Goal: Task Accomplishment & Management: Manage account settings

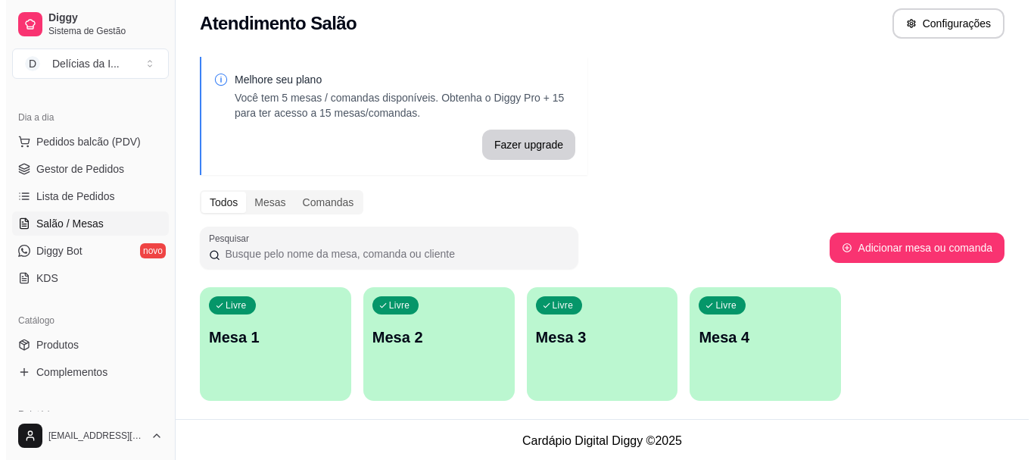
scroll to position [12, 0]
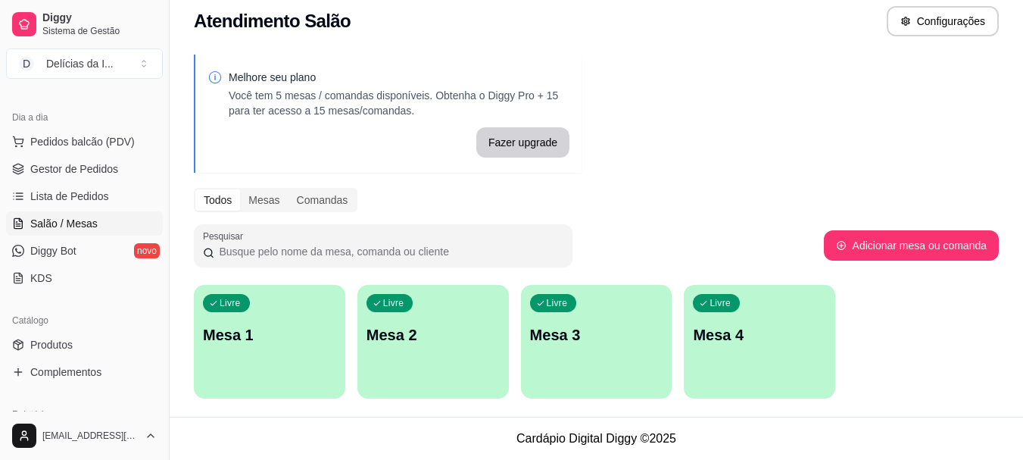
click at [254, 347] on div "Livre Mesa 1" at bounding box center [269, 332] width 151 height 95
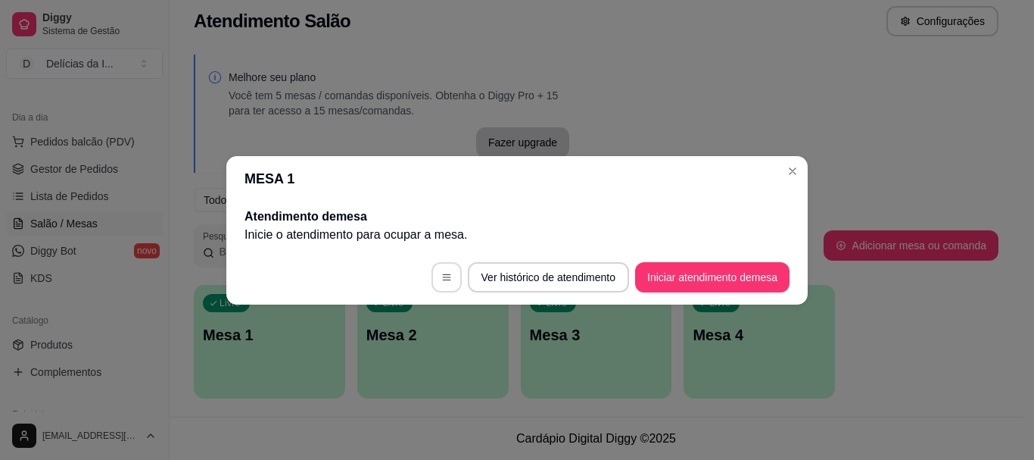
click at [441, 275] on icon "button" at bounding box center [446, 277] width 11 height 11
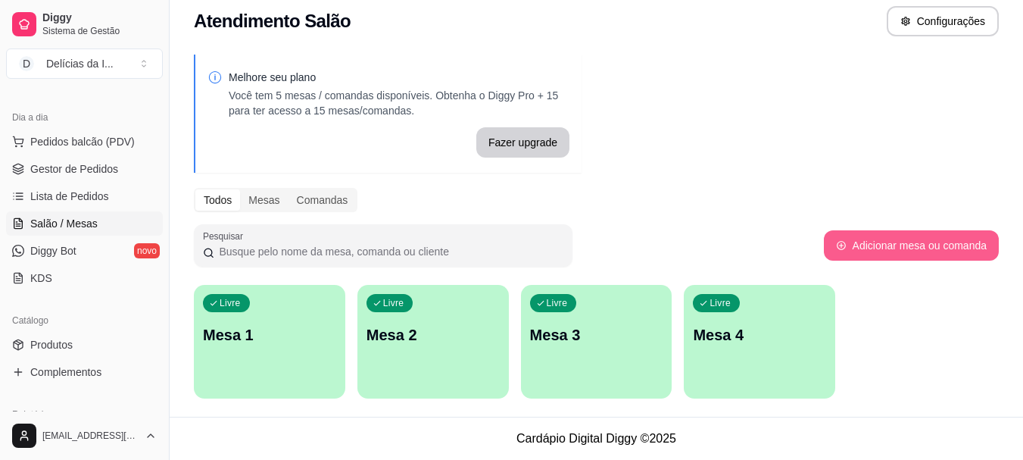
click at [846, 249] on icon "button" at bounding box center [841, 245] width 11 height 11
select select "TABLE"
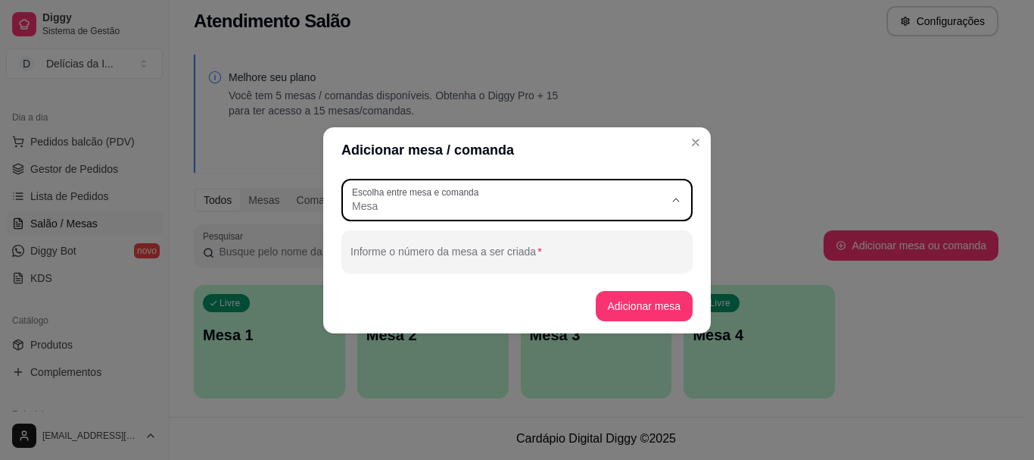
click at [618, 188] on div "Mesa" at bounding box center [508, 199] width 312 height 27
click at [443, 261] on span "Comanda" at bounding box center [510, 266] width 300 height 14
type input "CARD"
select select "CARD"
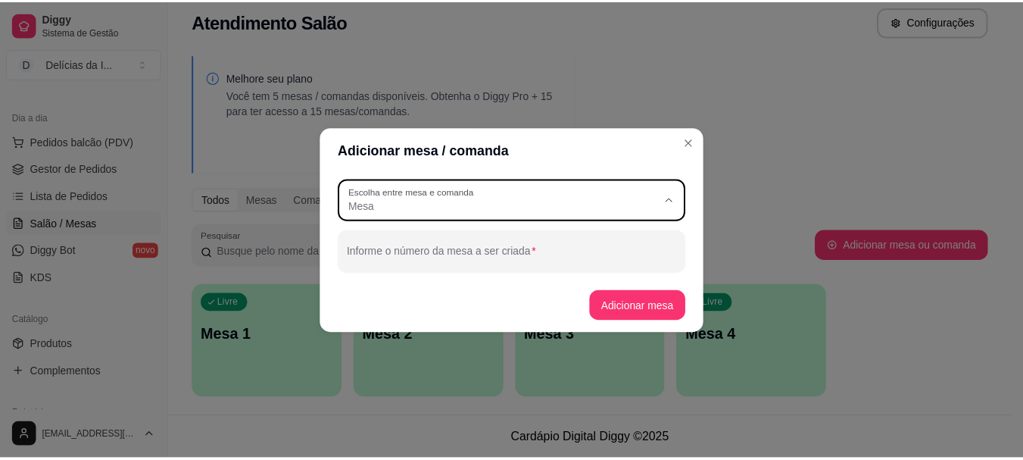
scroll to position [14, 0]
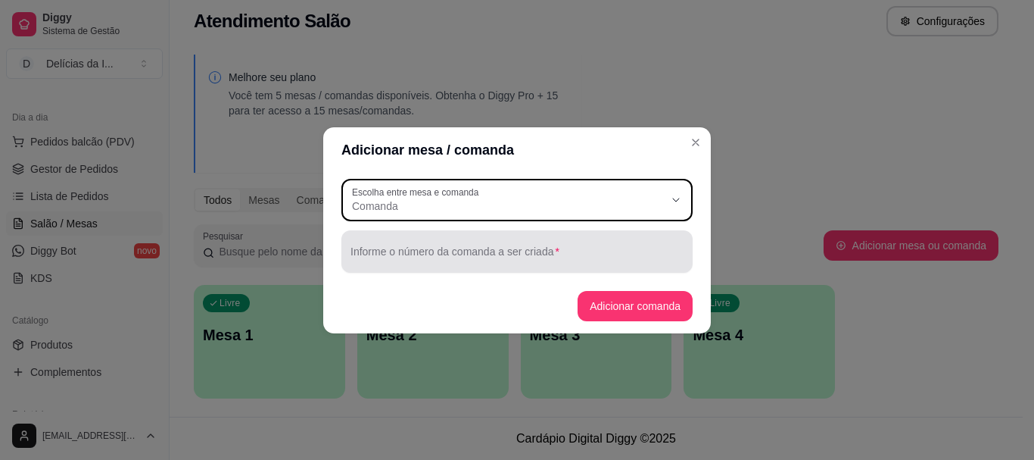
click at [510, 248] on div at bounding box center [517, 251] width 333 height 30
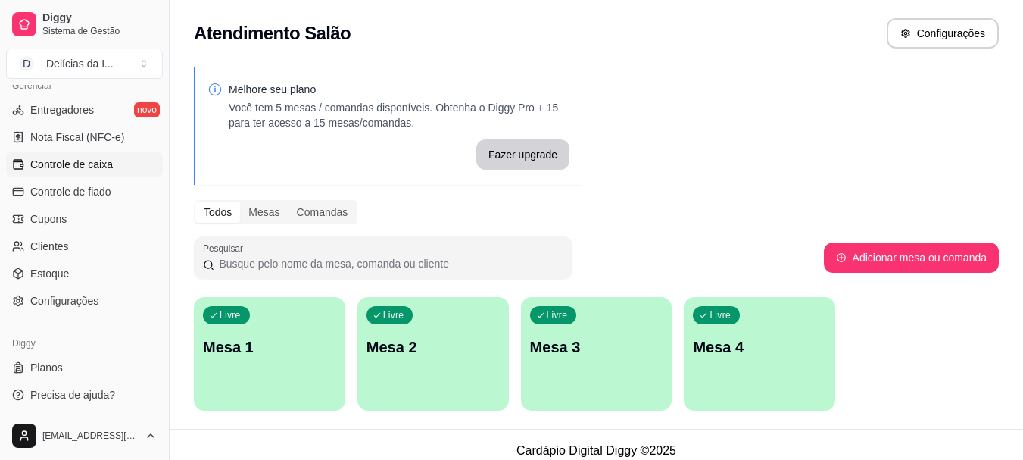
scroll to position [630, 0]
click at [57, 357] on link "Planos" at bounding box center [84, 366] width 157 height 24
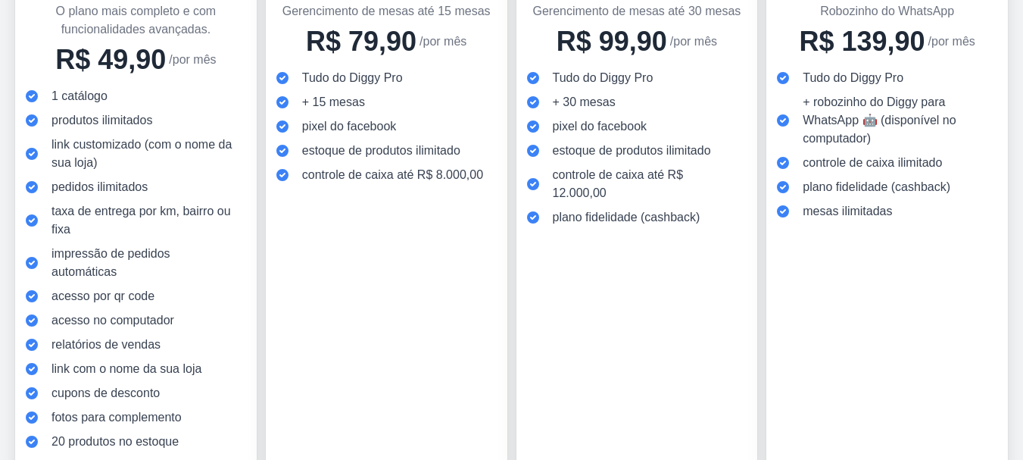
scroll to position [313, 0]
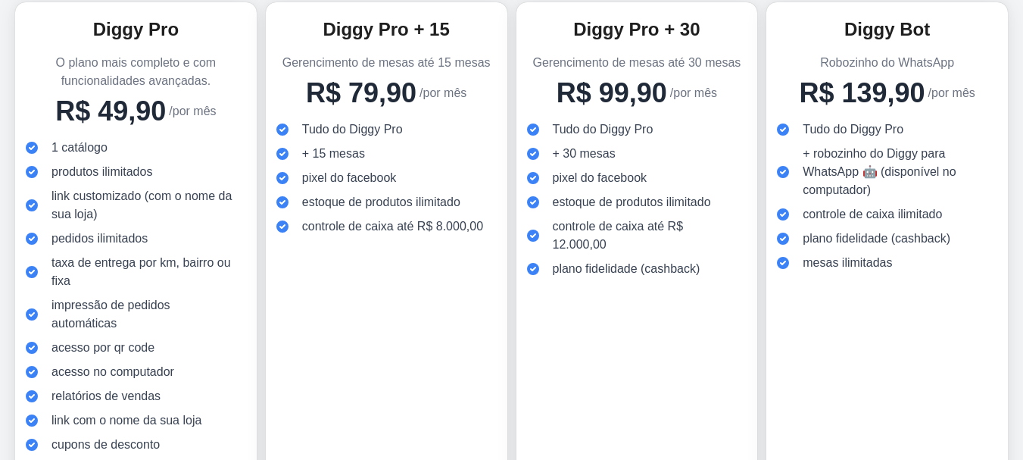
click at [592, 198] on span "estoque de produtos ilimitado" at bounding box center [632, 202] width 158 height 18
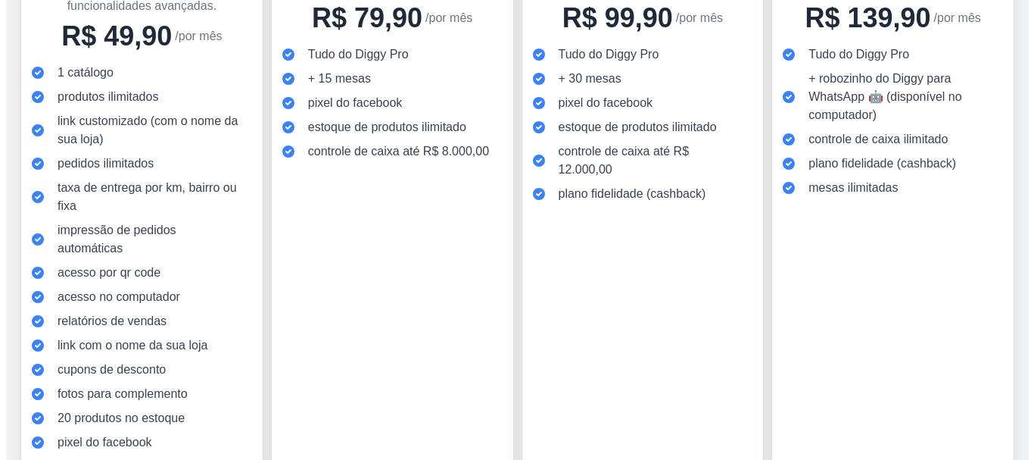
scroll to position [464, 0]
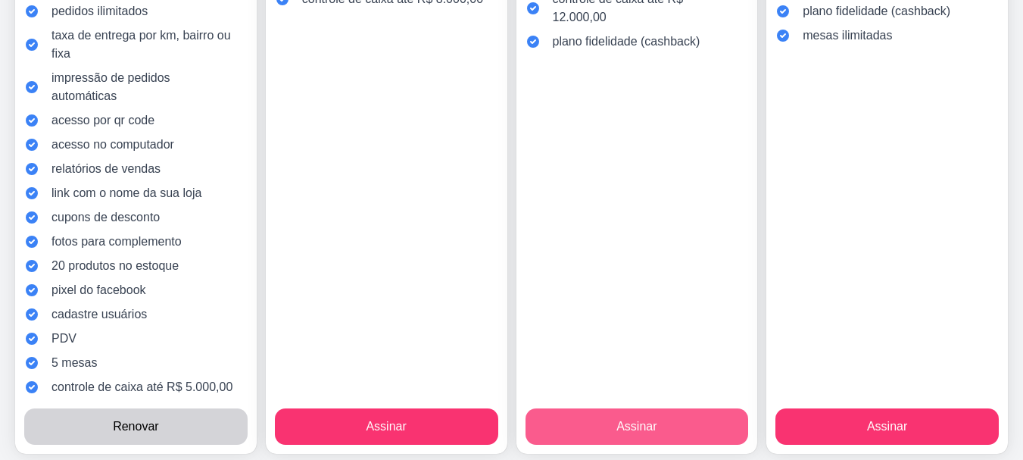
click at [584, 413] on button "Assinar" at bounding box center [636, 426] width 223 height 36
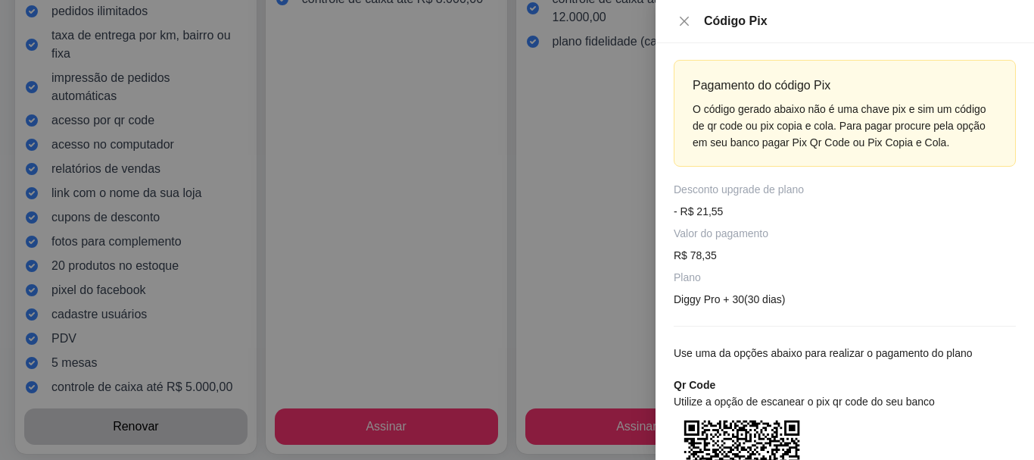
scroll to position [0, 0]
click at [446, 137] on div at bounding box center [517, 230] width 1034 height 460
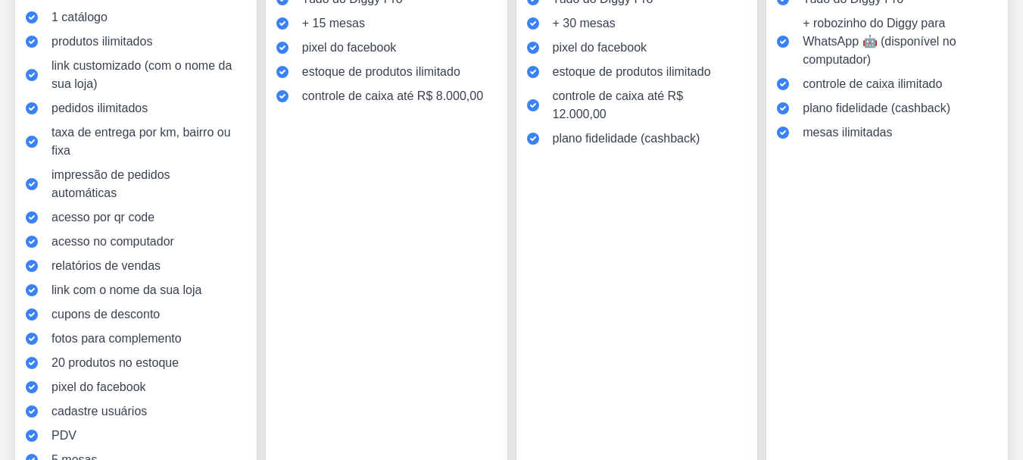
scroll to position [10, 0]
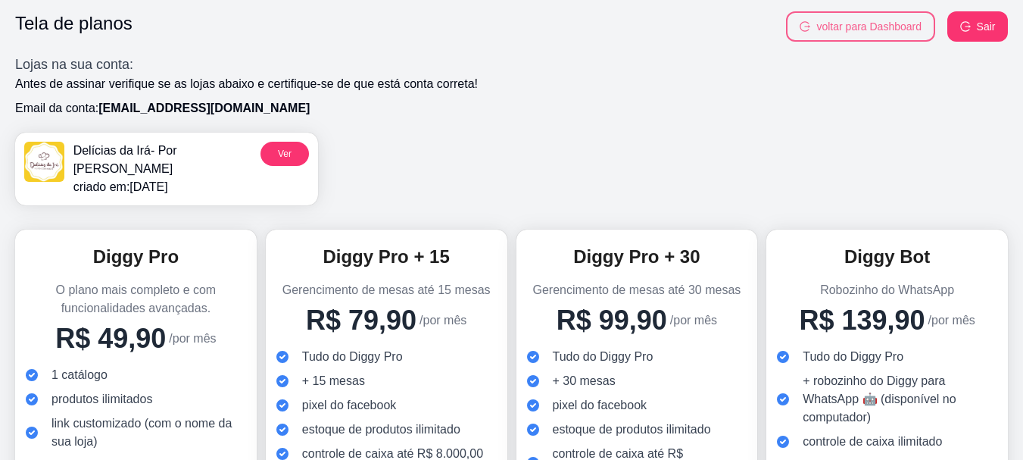
click at [802, 33] on button "voltar para Dashboard" at bounding box center [860, 26] width 149 height 30
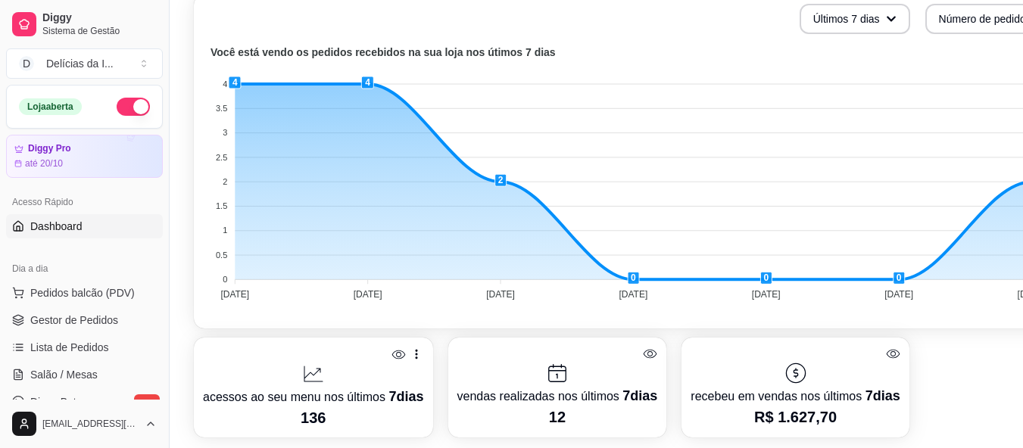
scroll to position [379, 0]
click at [797, 358] on div at bounding box center [794, 353] width 209 height 14
click at [886, 349] on icon at bounding box center [893, 353] width 14 height 9
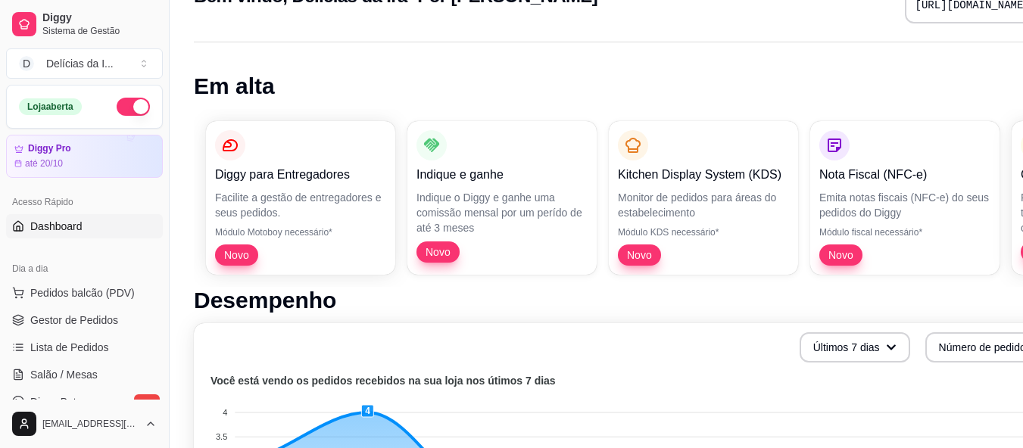
scroll to position [76, 0]
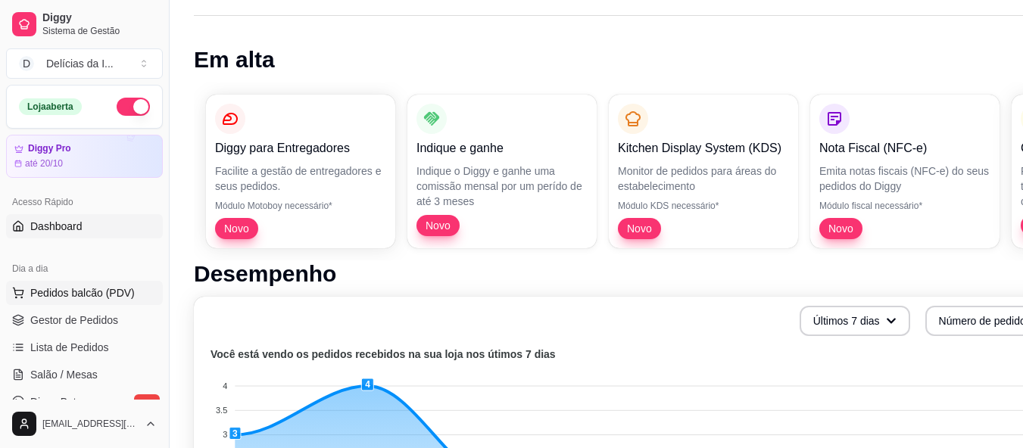
click at [92, 299] on span "Pedidos balcão (PDV)" at bounding box center [82, 292] width 104 height 15
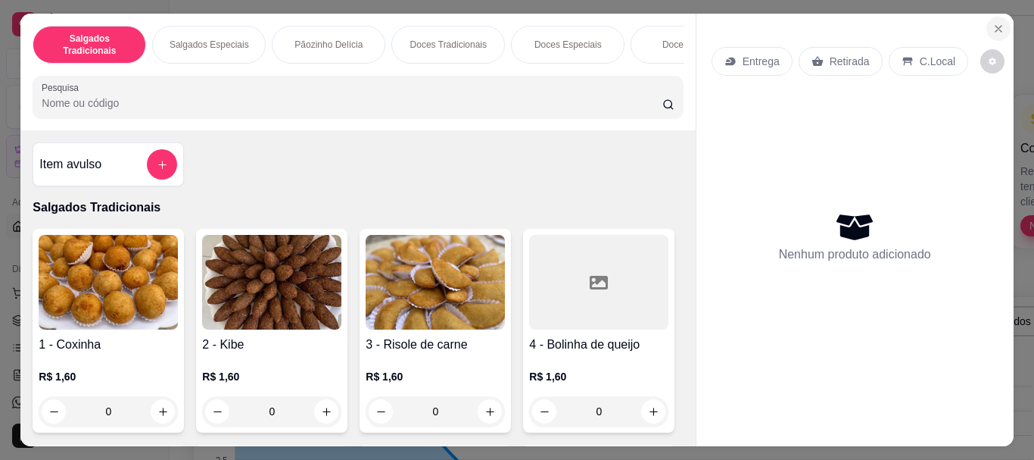
click at [995, 26] on icon "Close" at bounding box center [998, 29] width 6 height 6
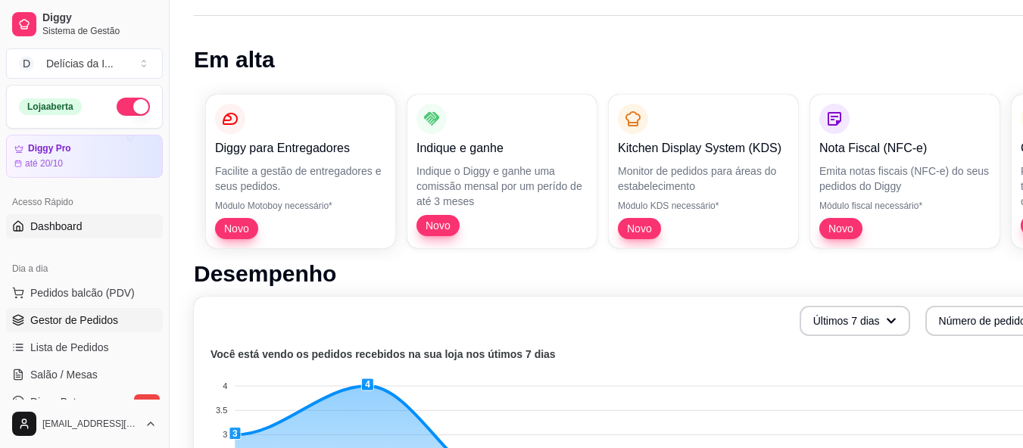
click at [59, 326] on span "Gestor de Pedidos" at bounding box center [74, 320] width 88 height 15
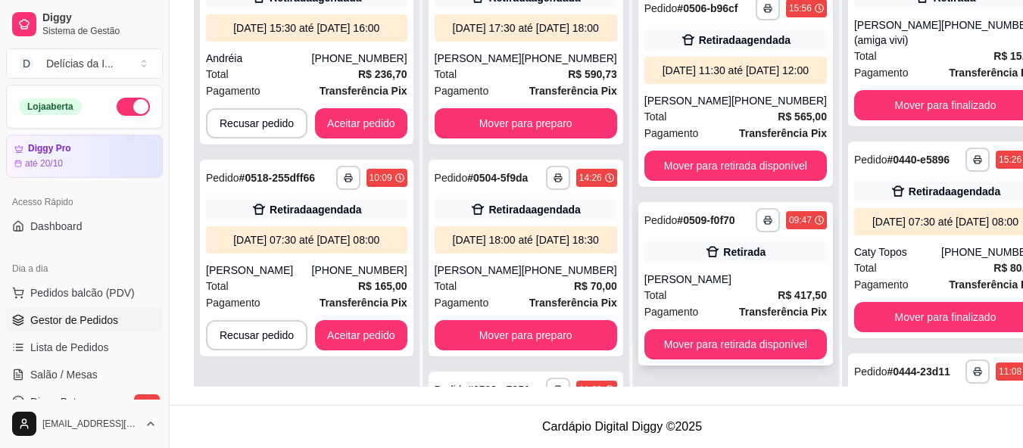
scroll to position [242, 0]
click at [648, 247] on div "Retirada" at bounding box center [735, 251] width 182 height 21
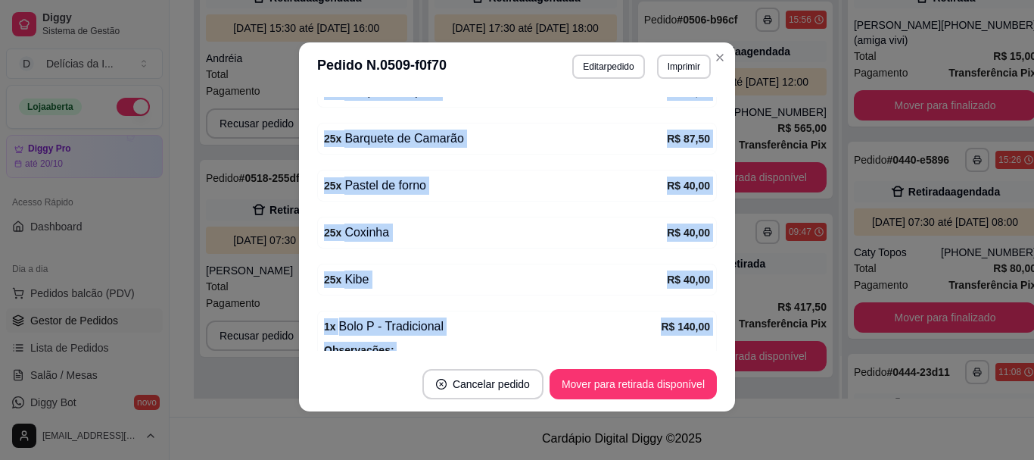
scroll to position [478, 0]
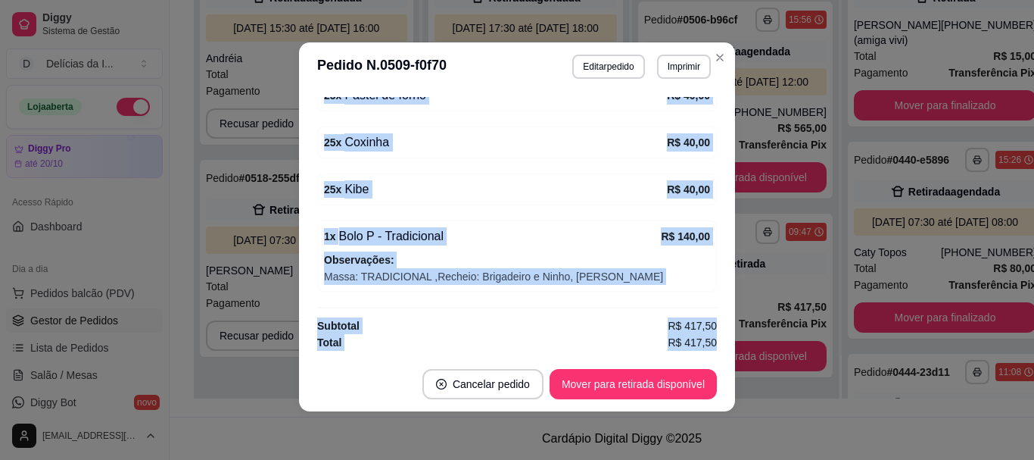
drag, startPoint x: 313, startPoint y: 120, endPoint x: 706, endPoint y: 348, distance: 454.8
click at [706, 348] on div "feito há 1480 minutos Editado por Notbook branco Horário do pedido [DATE] 09:47…" at bounding box center [517, 224] width 436 height 266
copy div "Resumo do pedido 25 x Barquete Tropical R$ 70,00 25 x Barquete de Camarão R$ 87…"
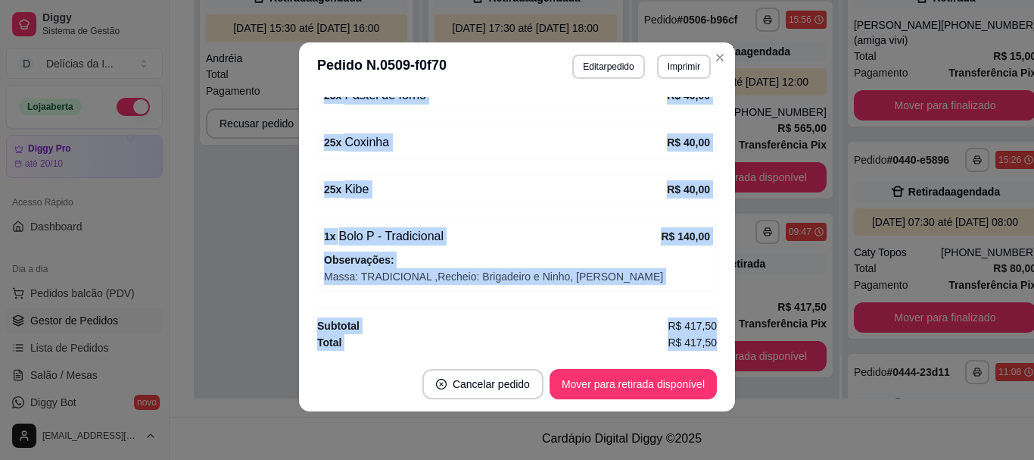
click at [513, 170] on div "feito há 1482 minutos Editado por Notbook branco Horário do pedido [DATE] 09:47…" at bounding box center [517, 224] width 400 height 254
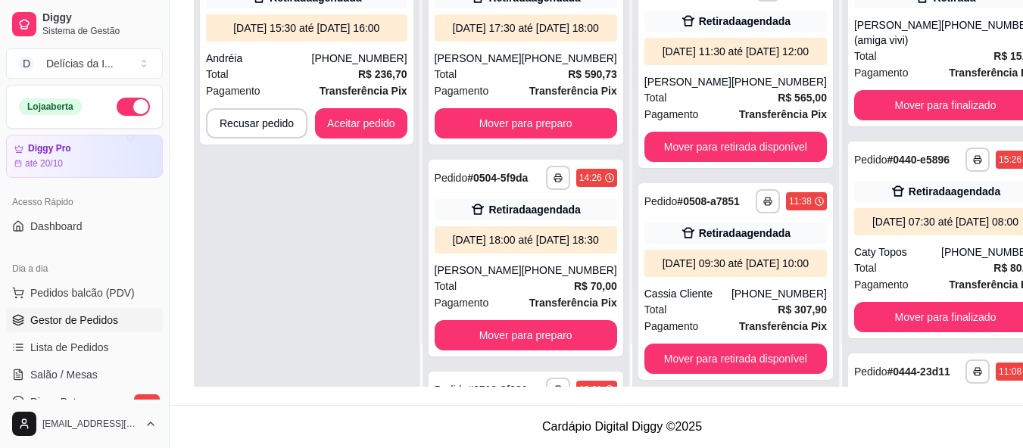
scroll to position [0, 0]
